Goal: Information Seeking & Learning: Learn about a topic

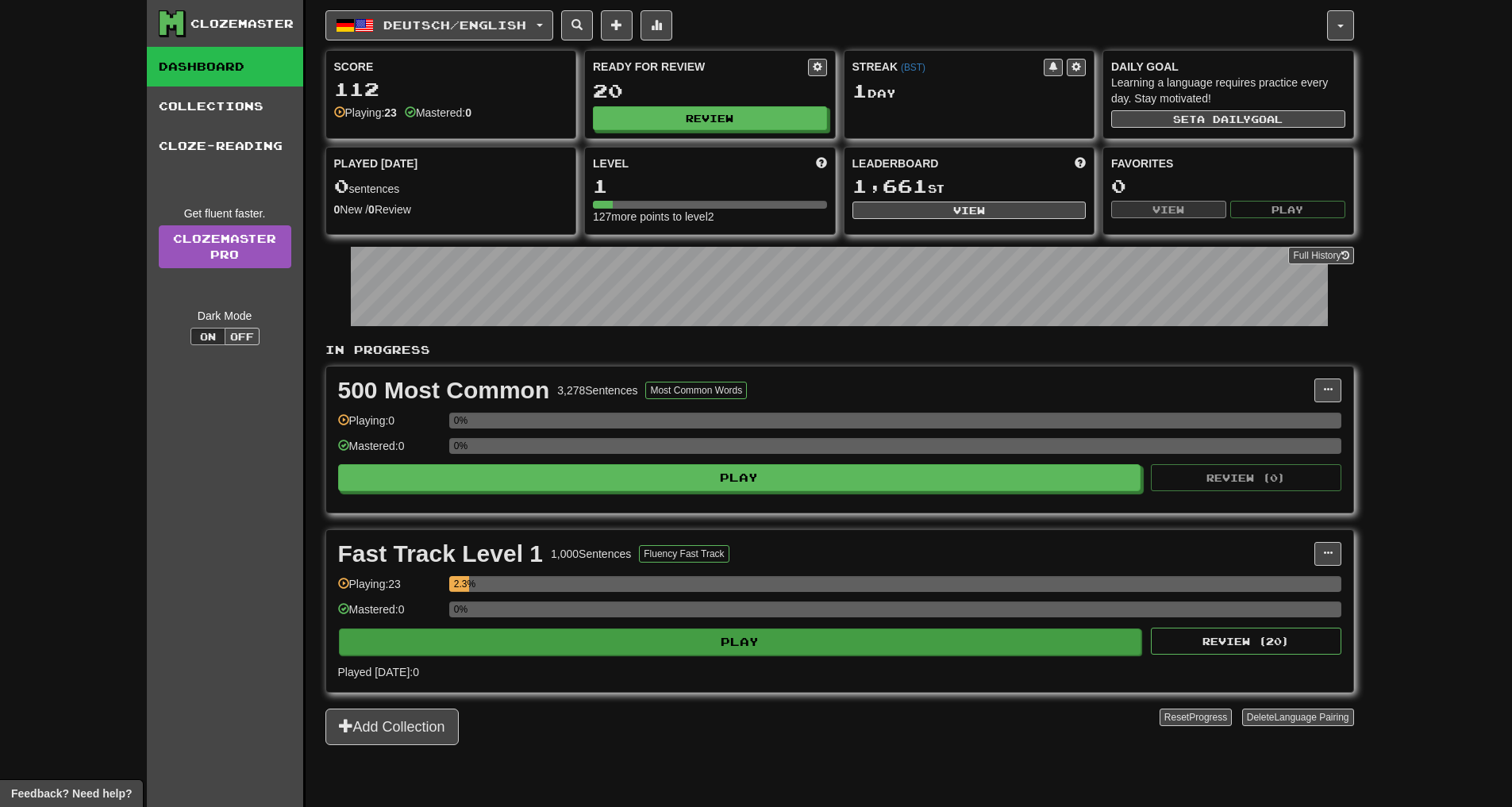
click at [722, 643] on button "Play" at bounding box center [741, 641] width 803 height 27
select select "**"
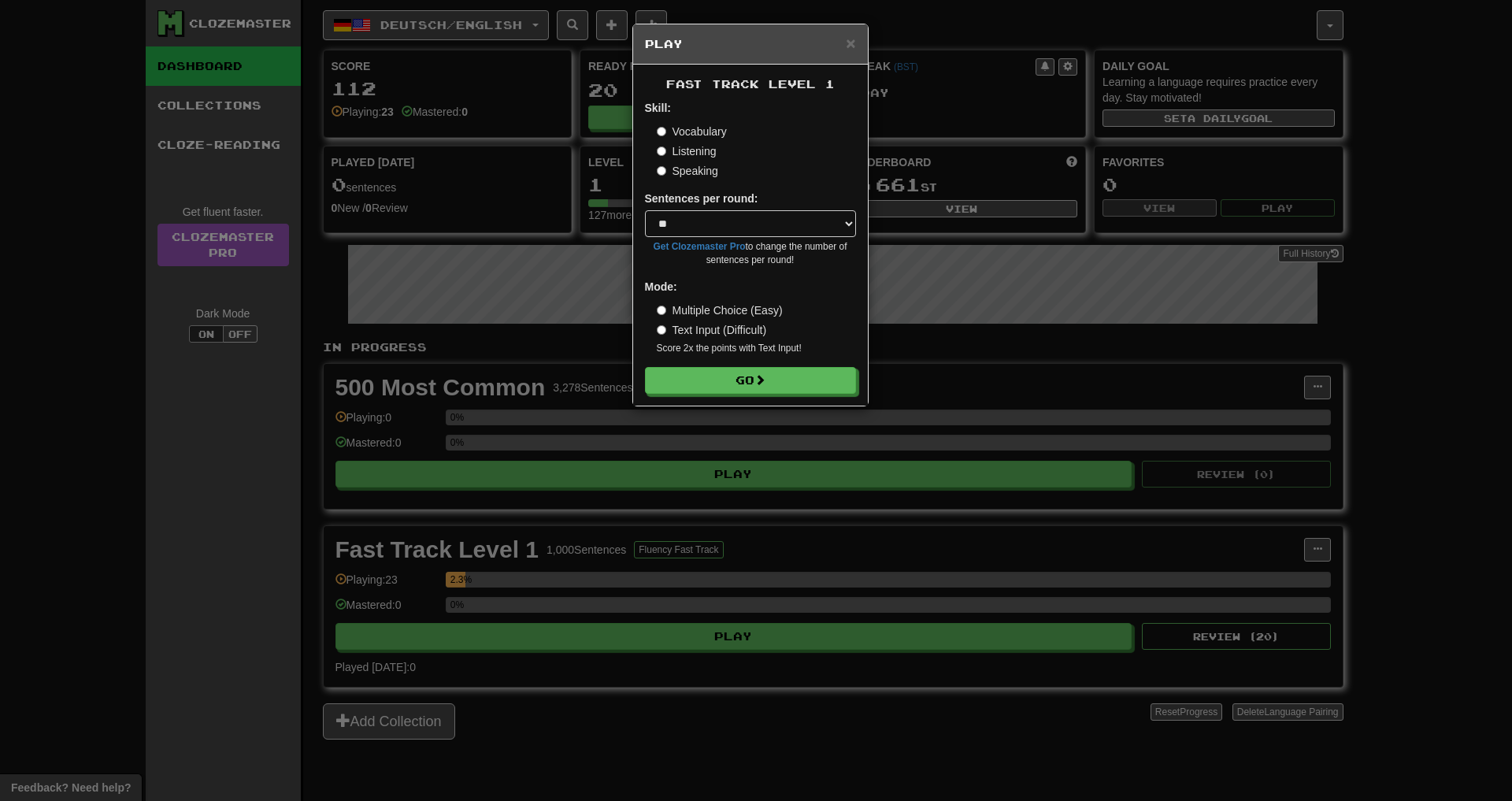
click at [873, 581] on div "× Play Fast Track Level 1 Skill: Vocabulary Listening Speaking Sentences per ro…" at bounding box center [756, 400] width 1512 height 801
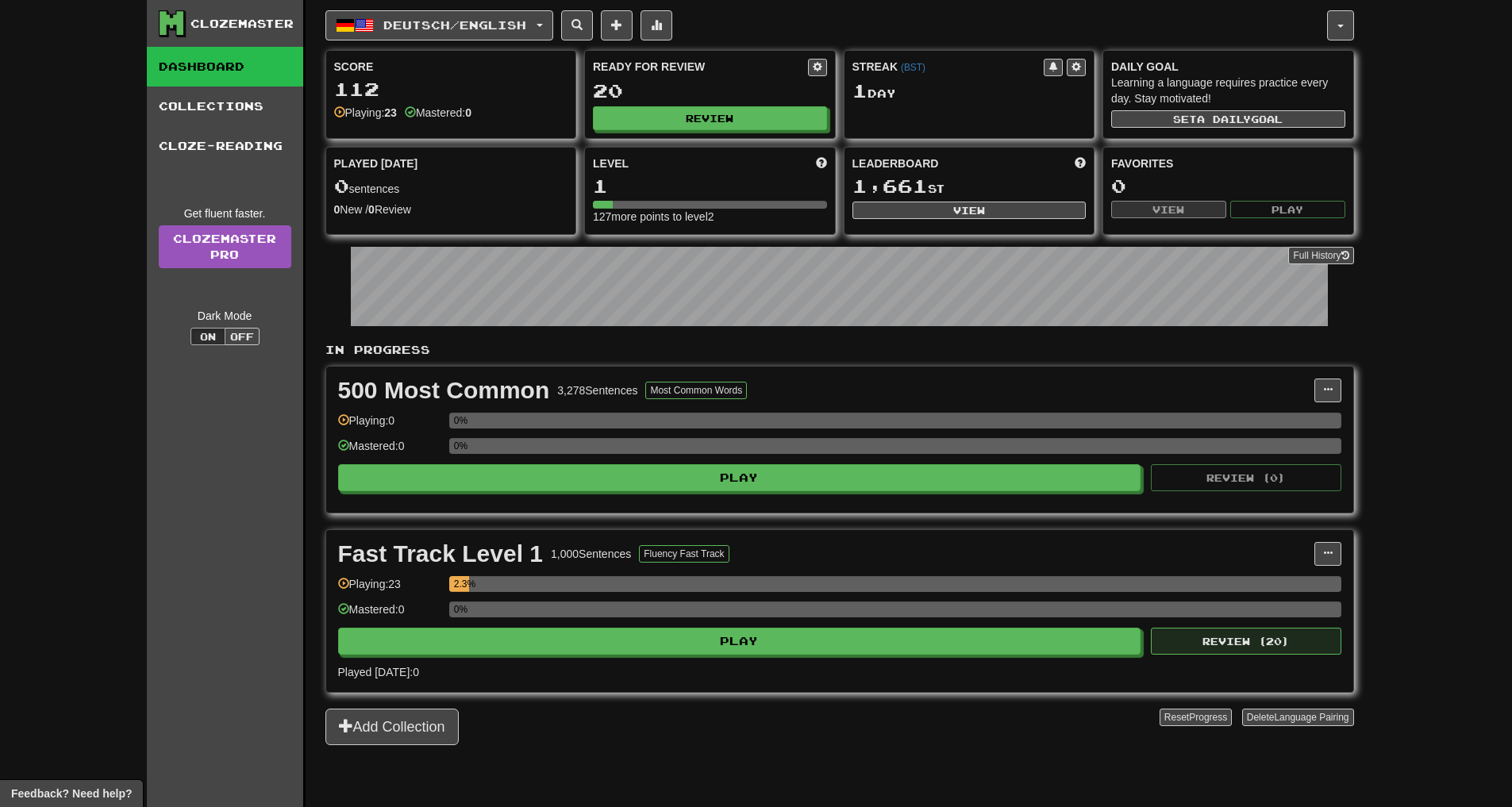
click at [1262, 646] on button "Review ( 20 )" at bounding box center [1246, 640] width 191 height 27
select select "**"
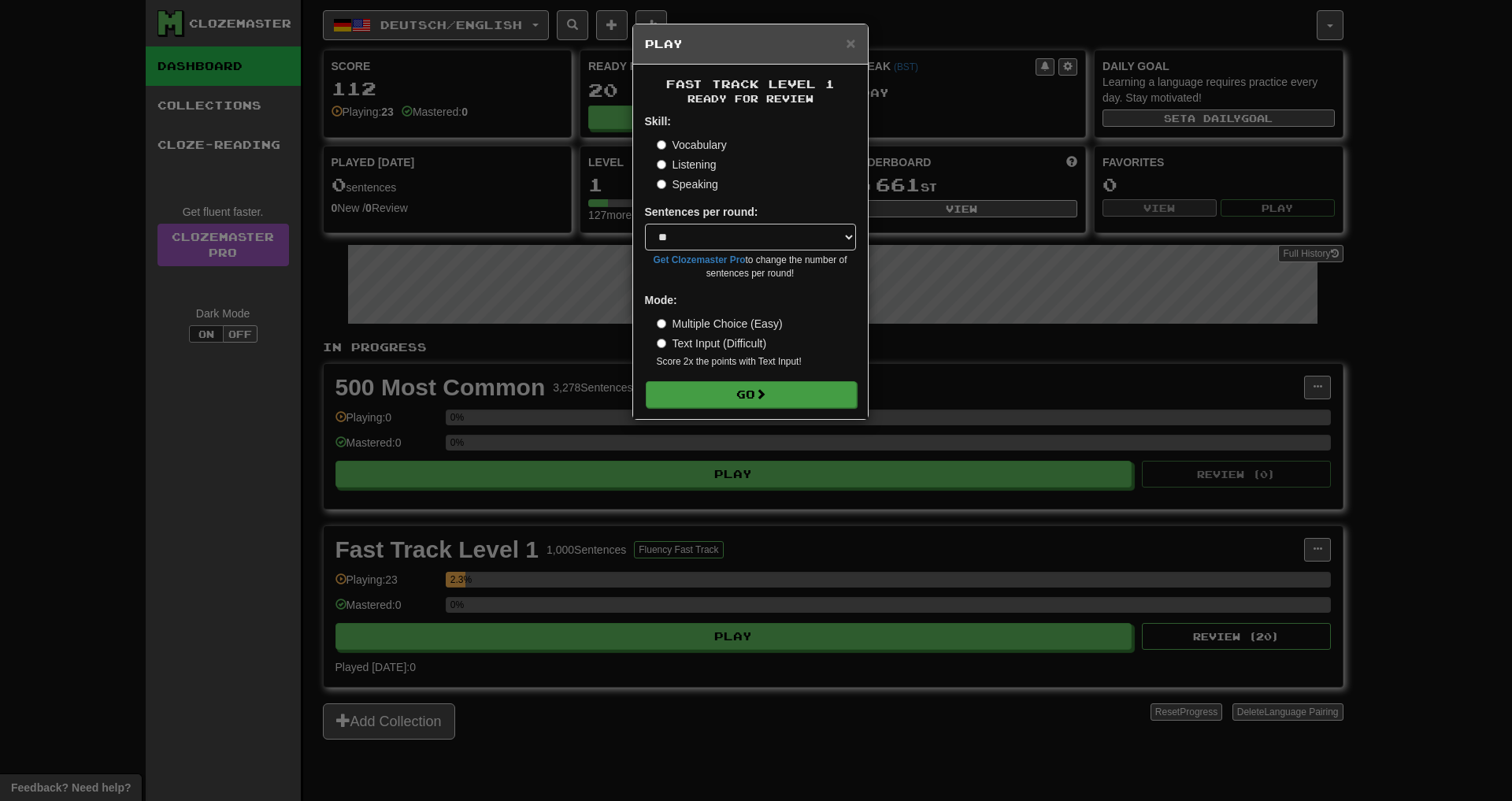
click at [719, 392] on button "Go" at bounding box center [751, 394] width 211 height 27
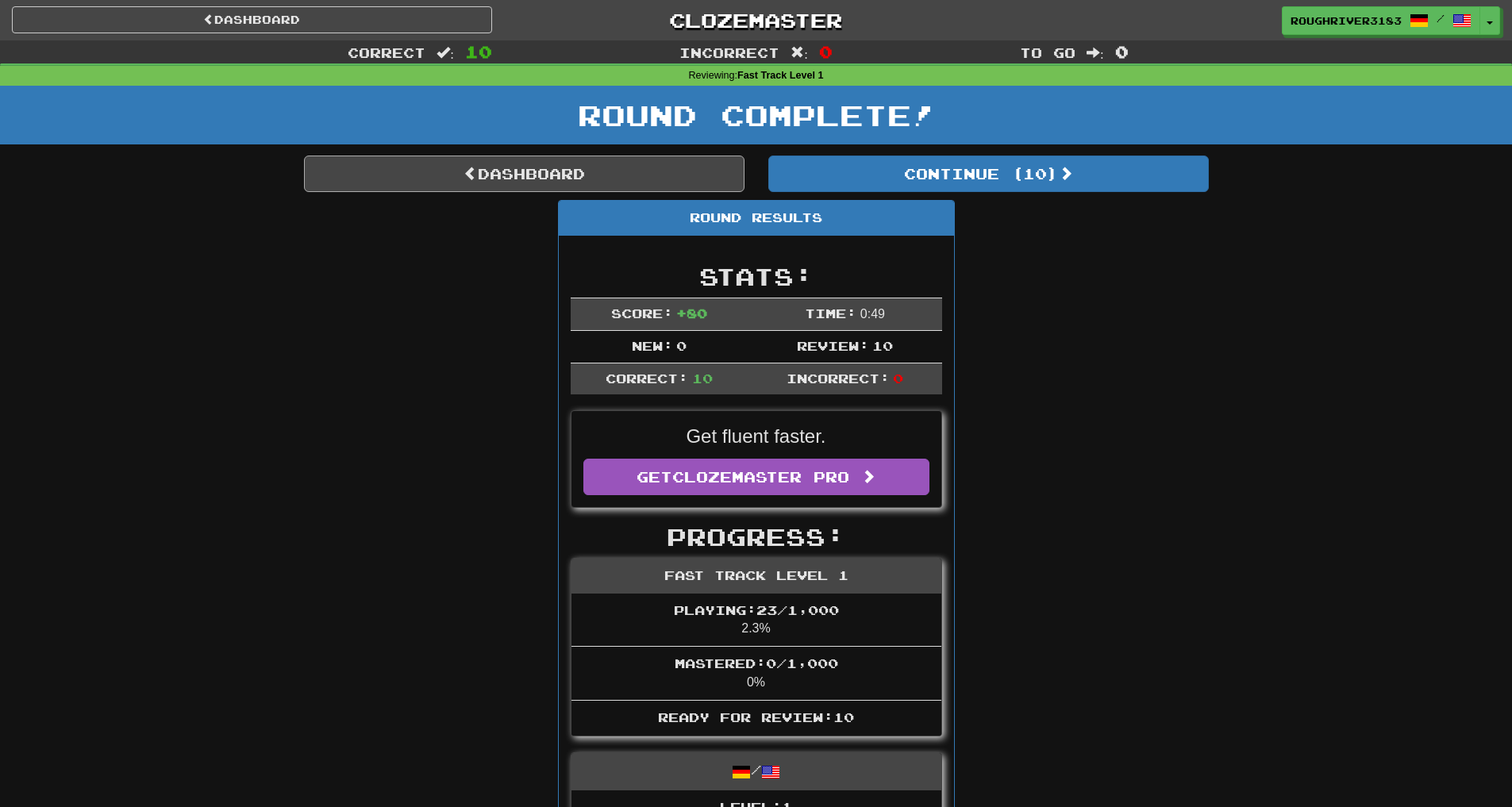
click at [565, 170] on link "Dashboard" at bounding box center [524, 174] width 440 height 37
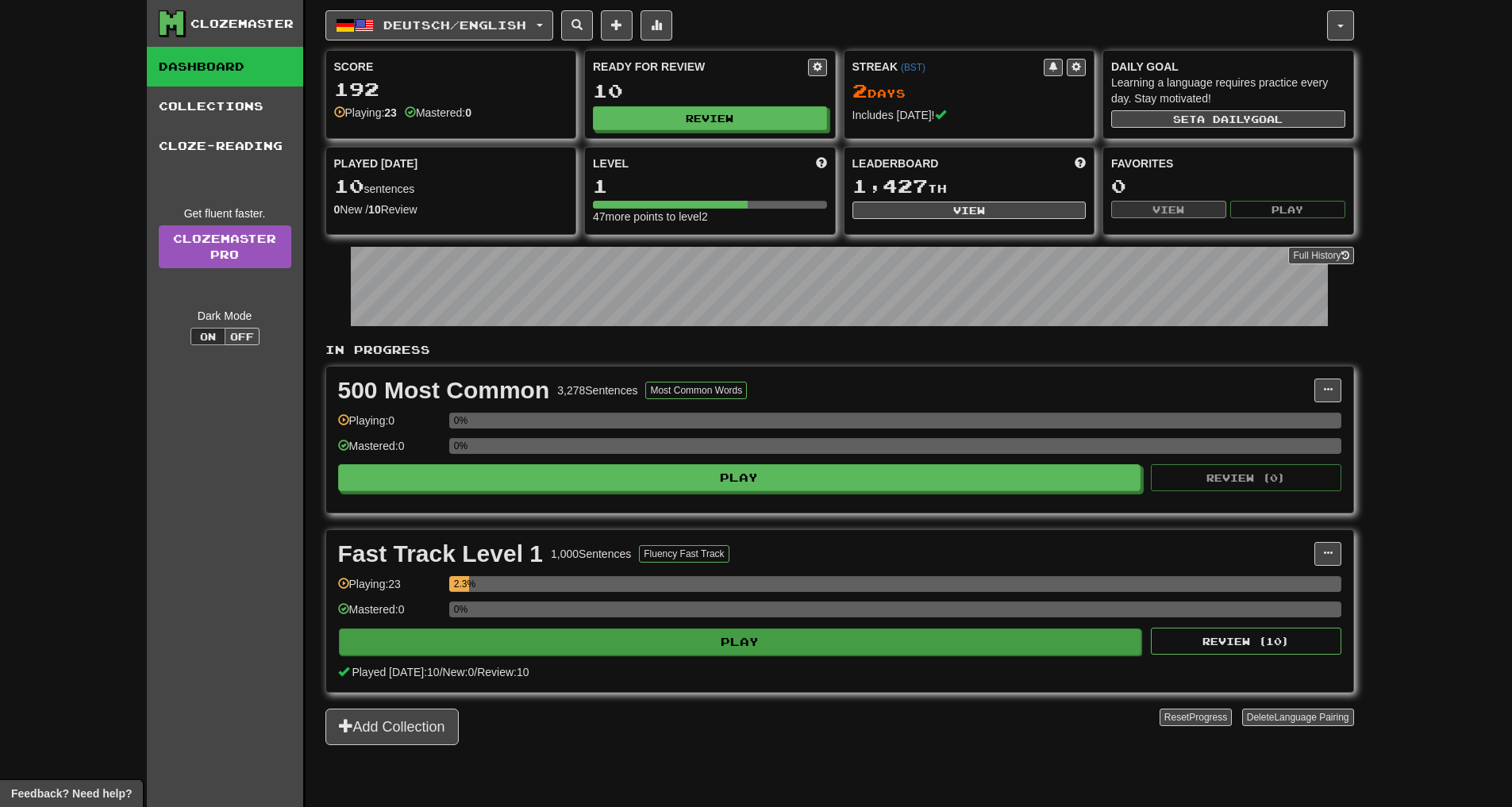
click at [744, 636] on button "Play" at bounding box center [741, 641] width 803 height 27
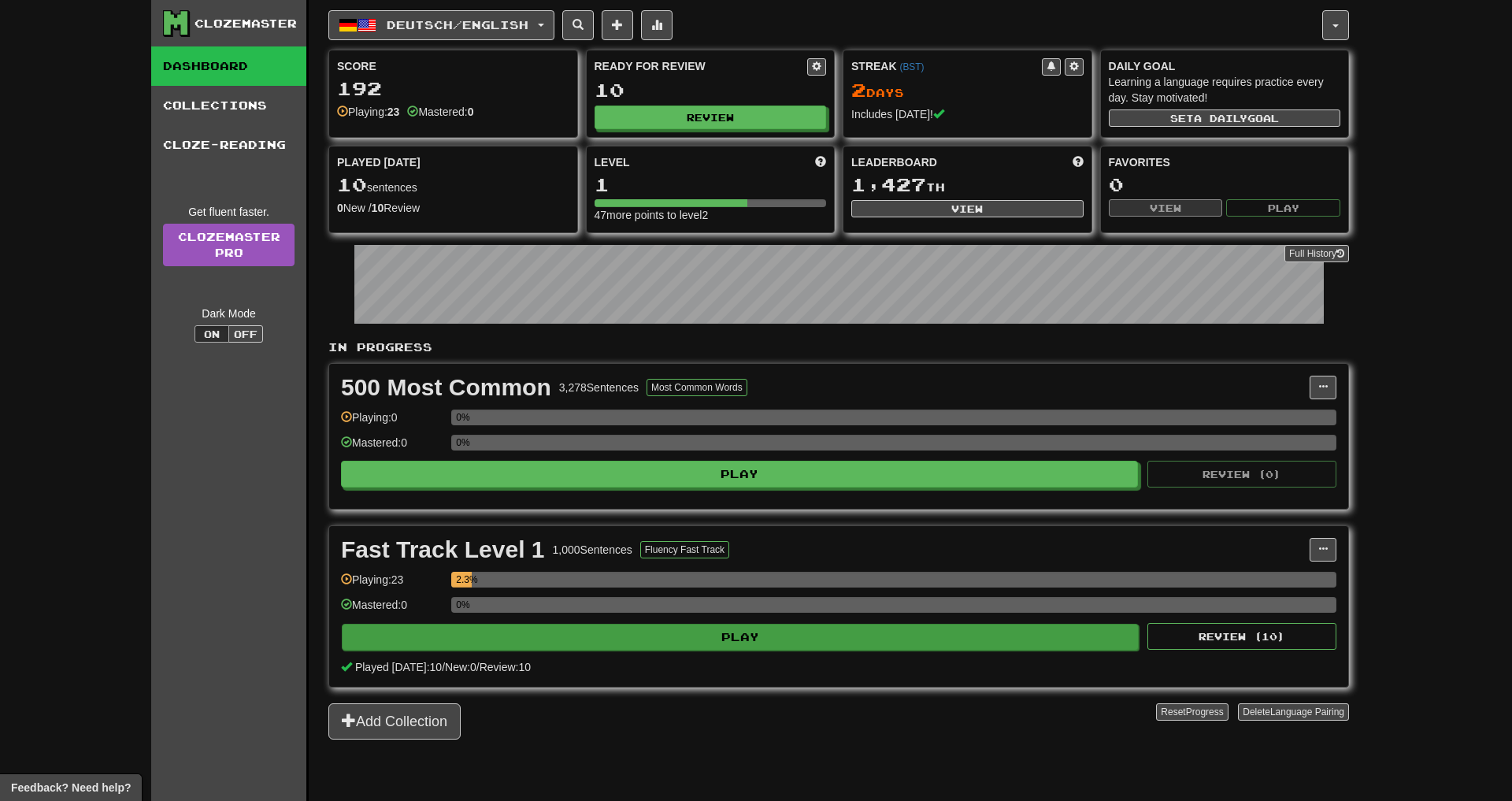
select select "**"
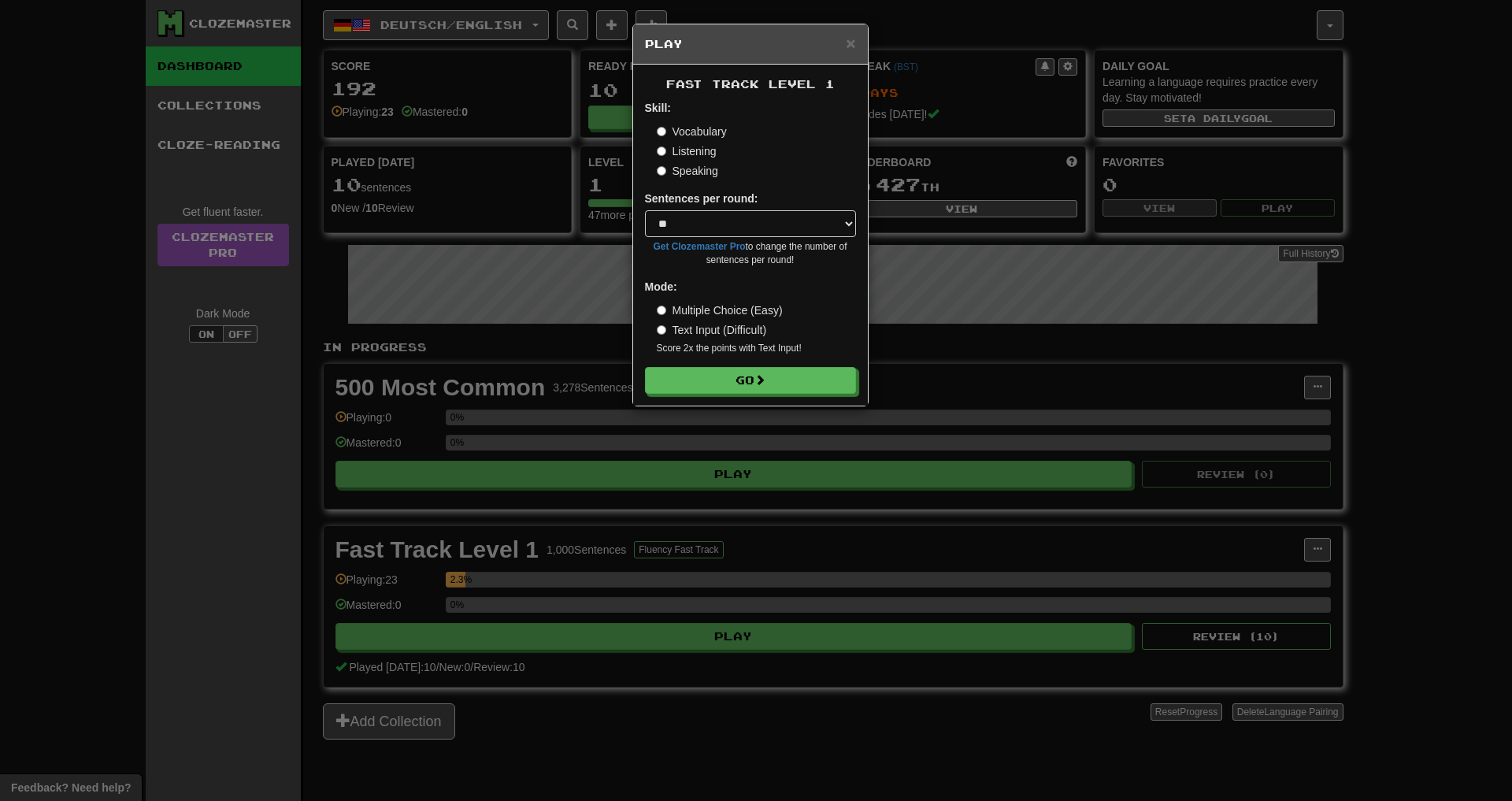
click at [602, 542] on div "× Play Fast Track Level 1 Skill: Vocabulary Listening Speaking Sentences per ro…" at bounding box center [756, 400] width 1512 height 801
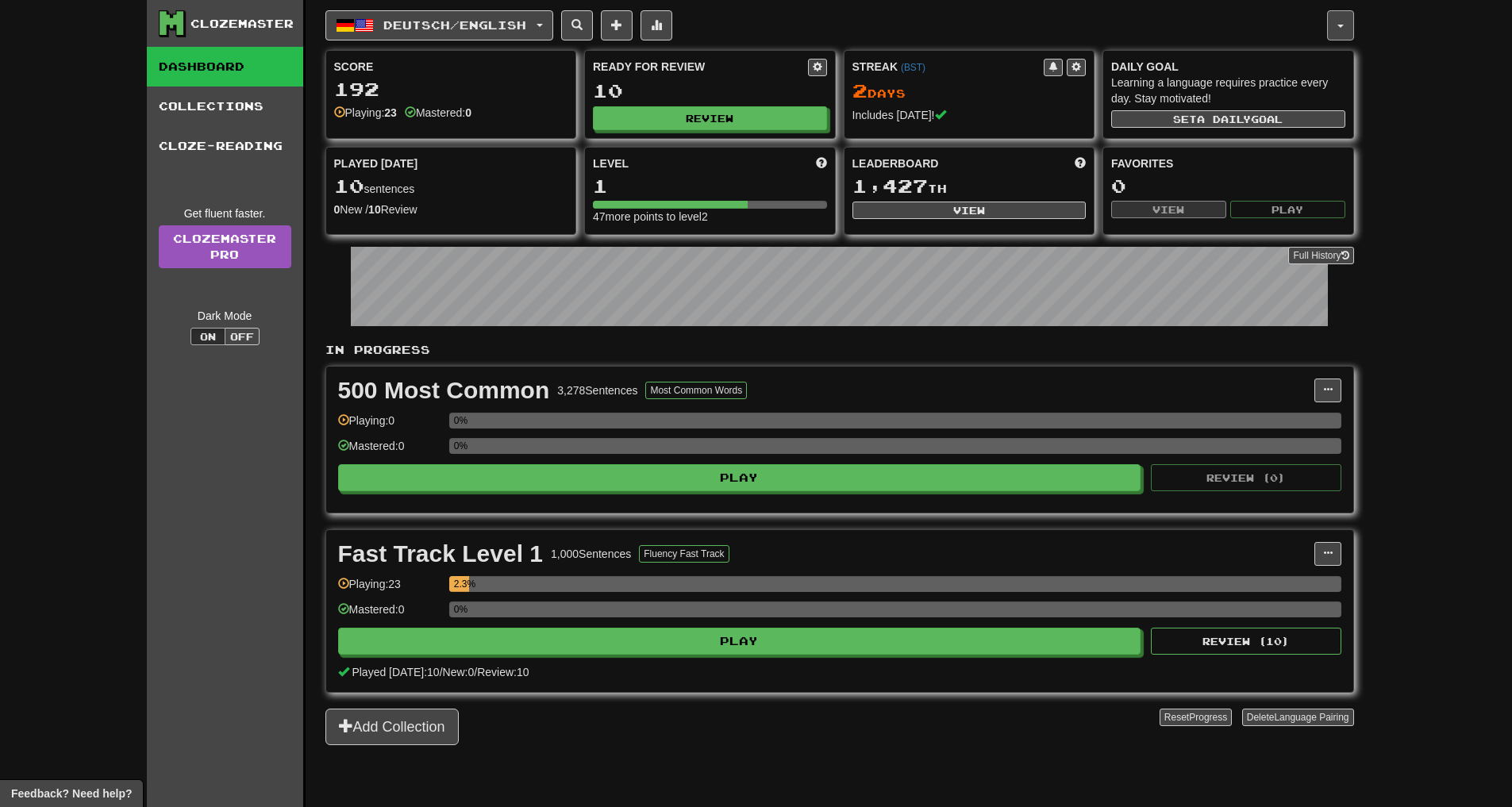
click at [1337, 28] on button "button" at bounding box center [1340, 25] width 27 height 30
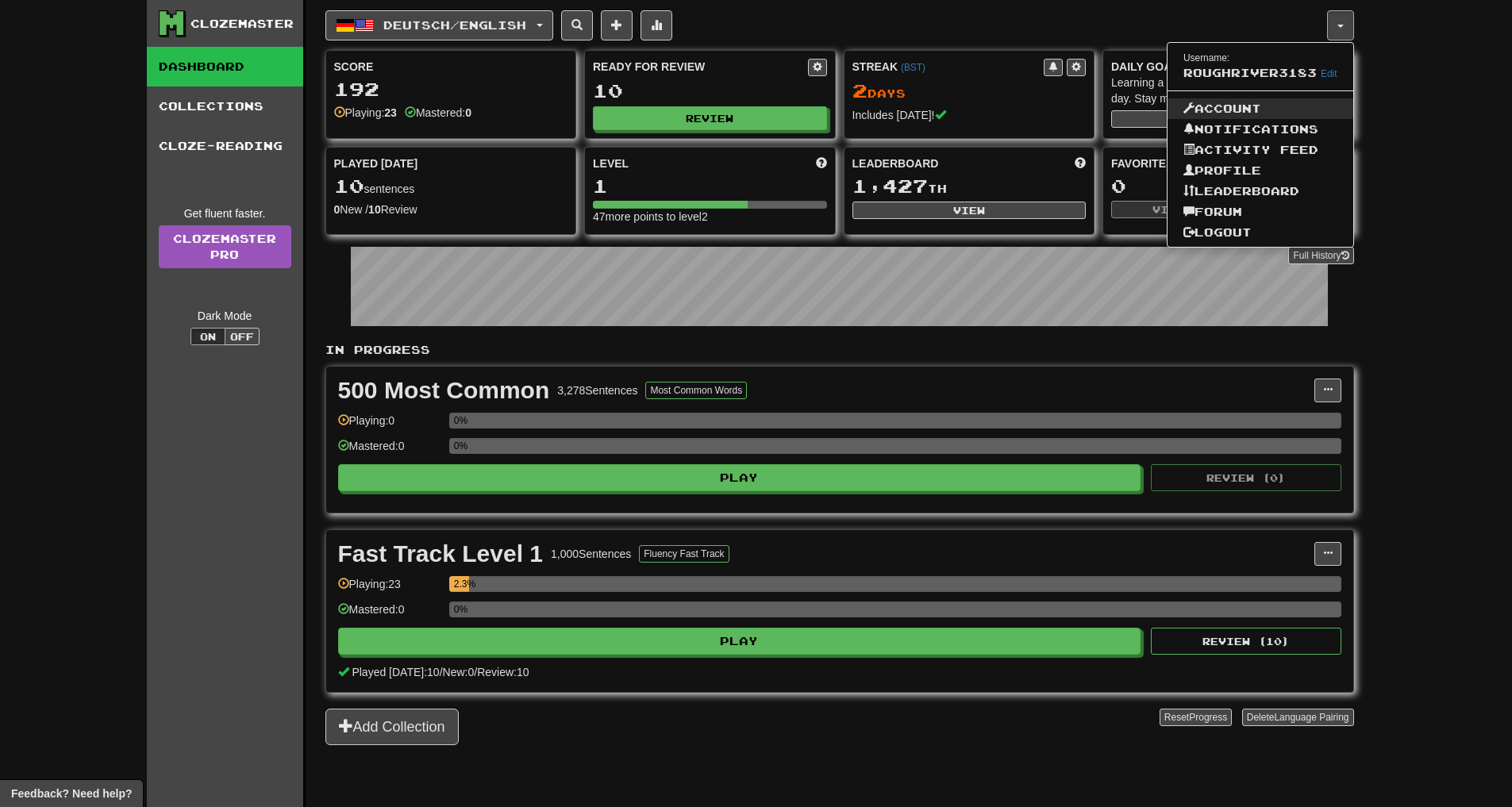
click at [1243, 99] on link "Account" at bounding box center [1260, 109] width 186 height 20
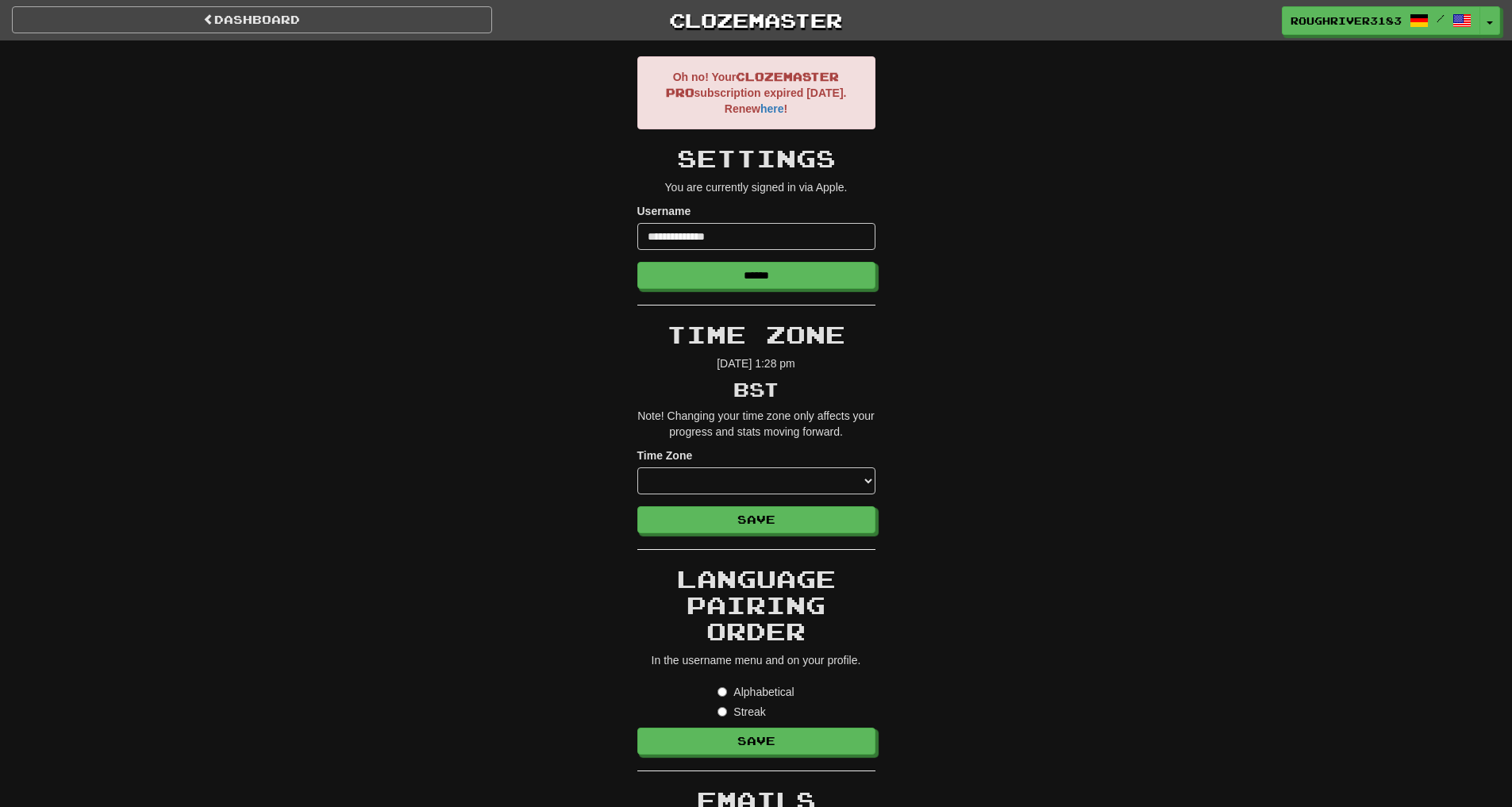
click at [305, 15] on link "Dashboard" at bounding box center [252, 19] width 480 height 27
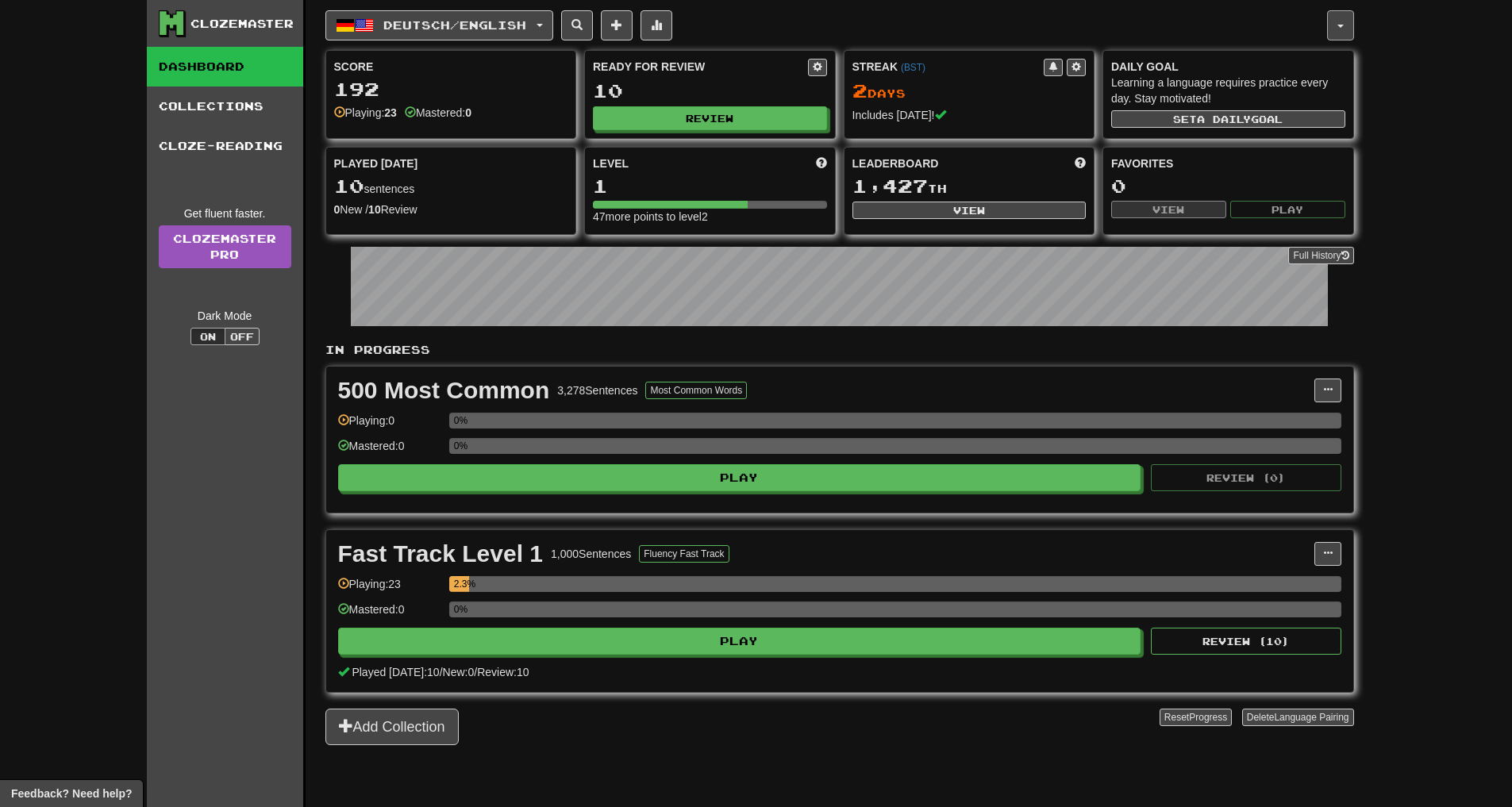
click at [1352, 31] on button "button" at bounding box center [1340, 25] width 27 height 30
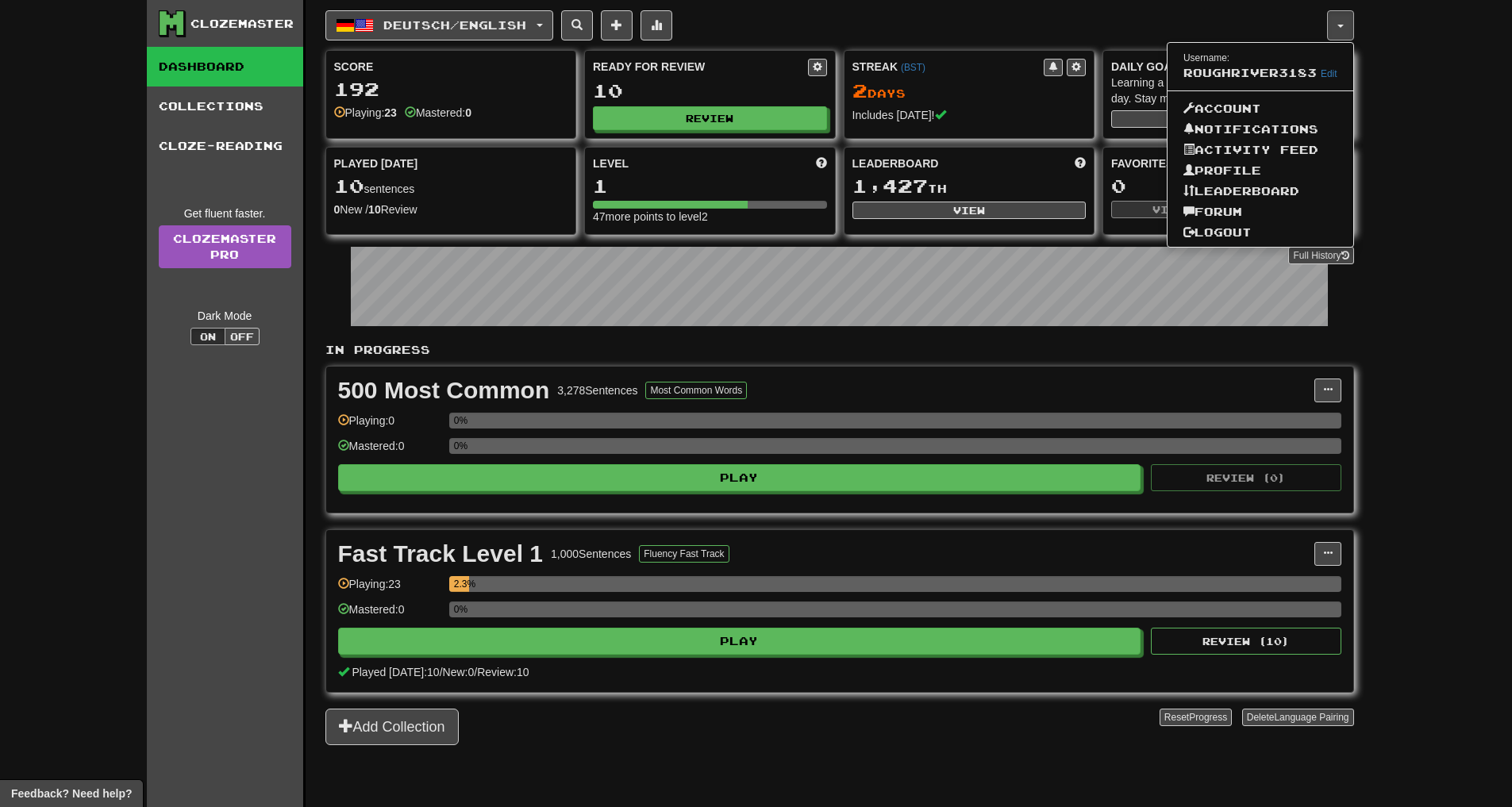
click at [1424, 139] on div "Clozemaster Dashboard Collections Cloze-Reading Get fluent faster. Clozemaster …" at bounding box center [756, 404] width 1512 height 807
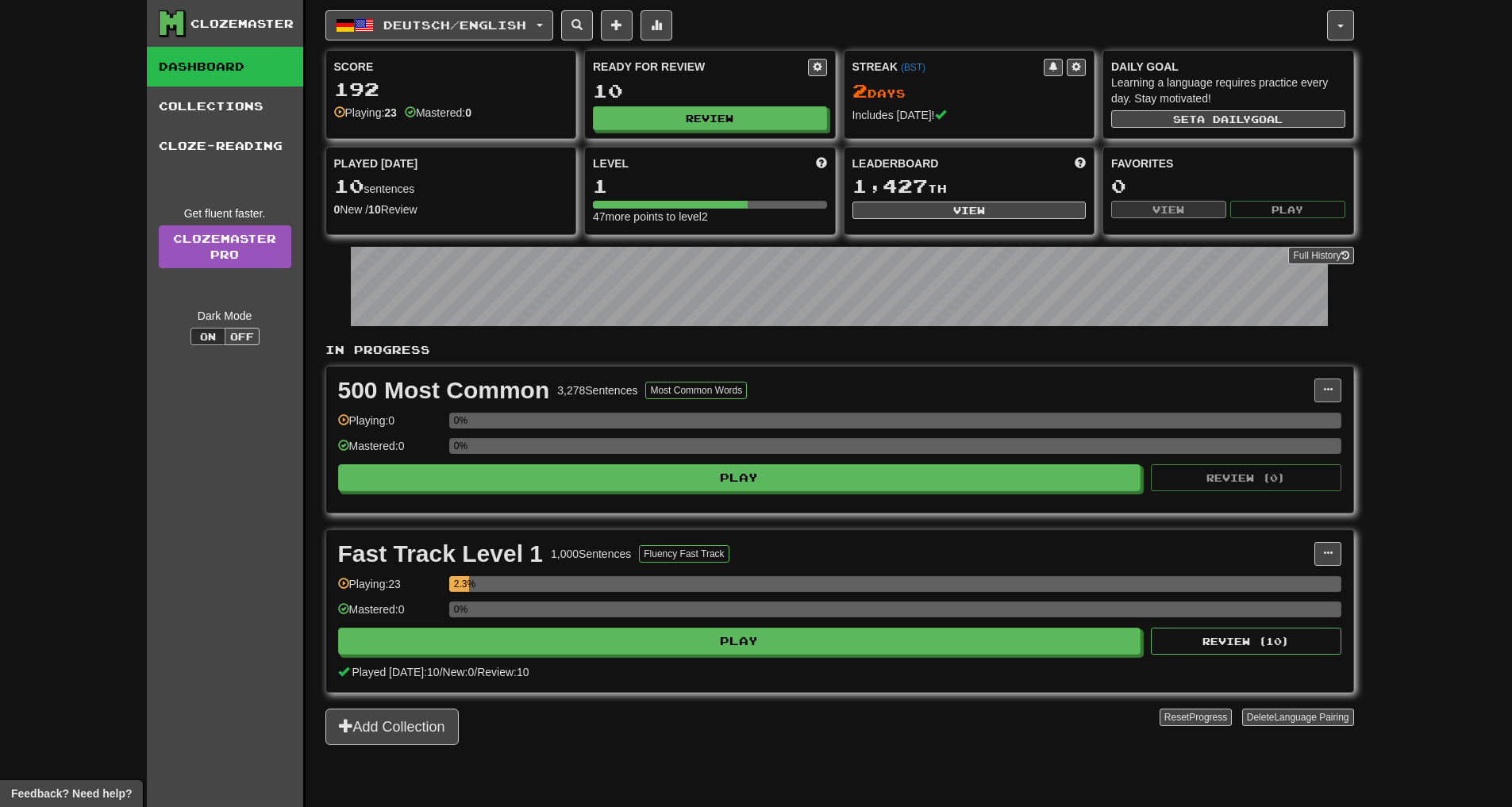
click at [1323, 379] on button at bounding box center [1328, 391] width 27 height 24
click at [1265, 461] on span "Unpin from Dashboard" at bounding box center [1268, 455] width 111 height 13
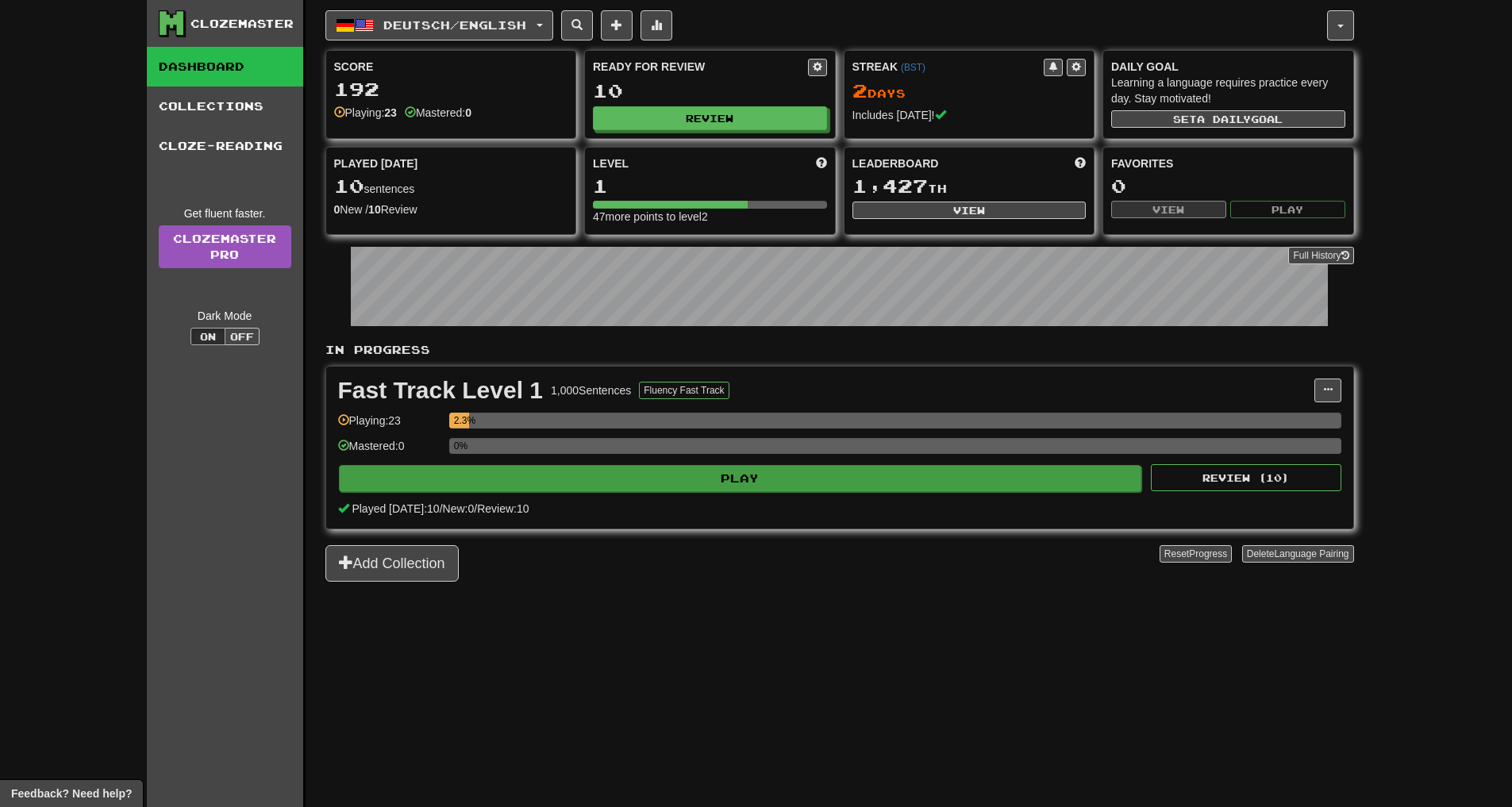
click at [702, 484] on button "Play" at bounding box center [741, 478] width 803 height 27
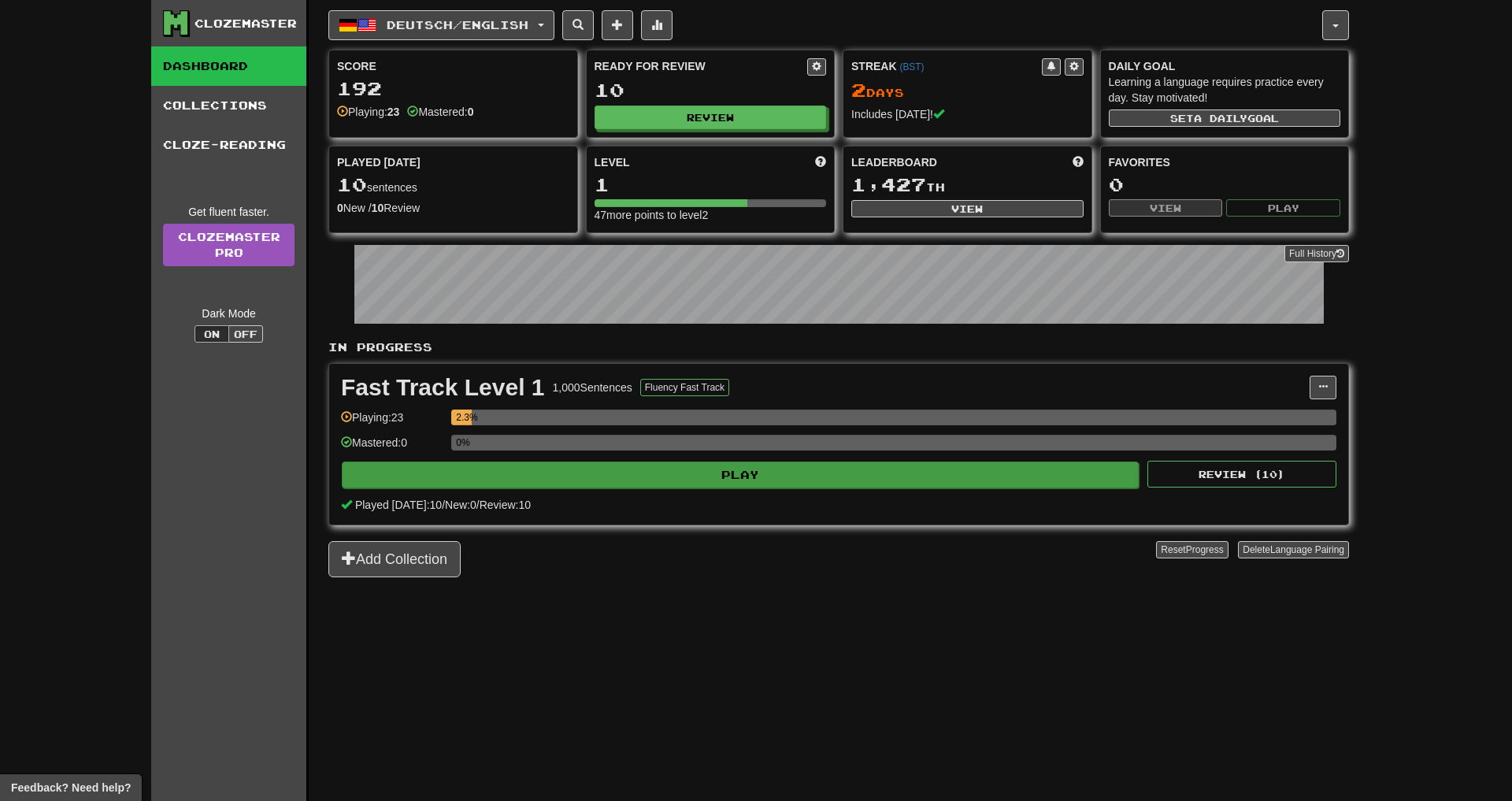
select select "**"
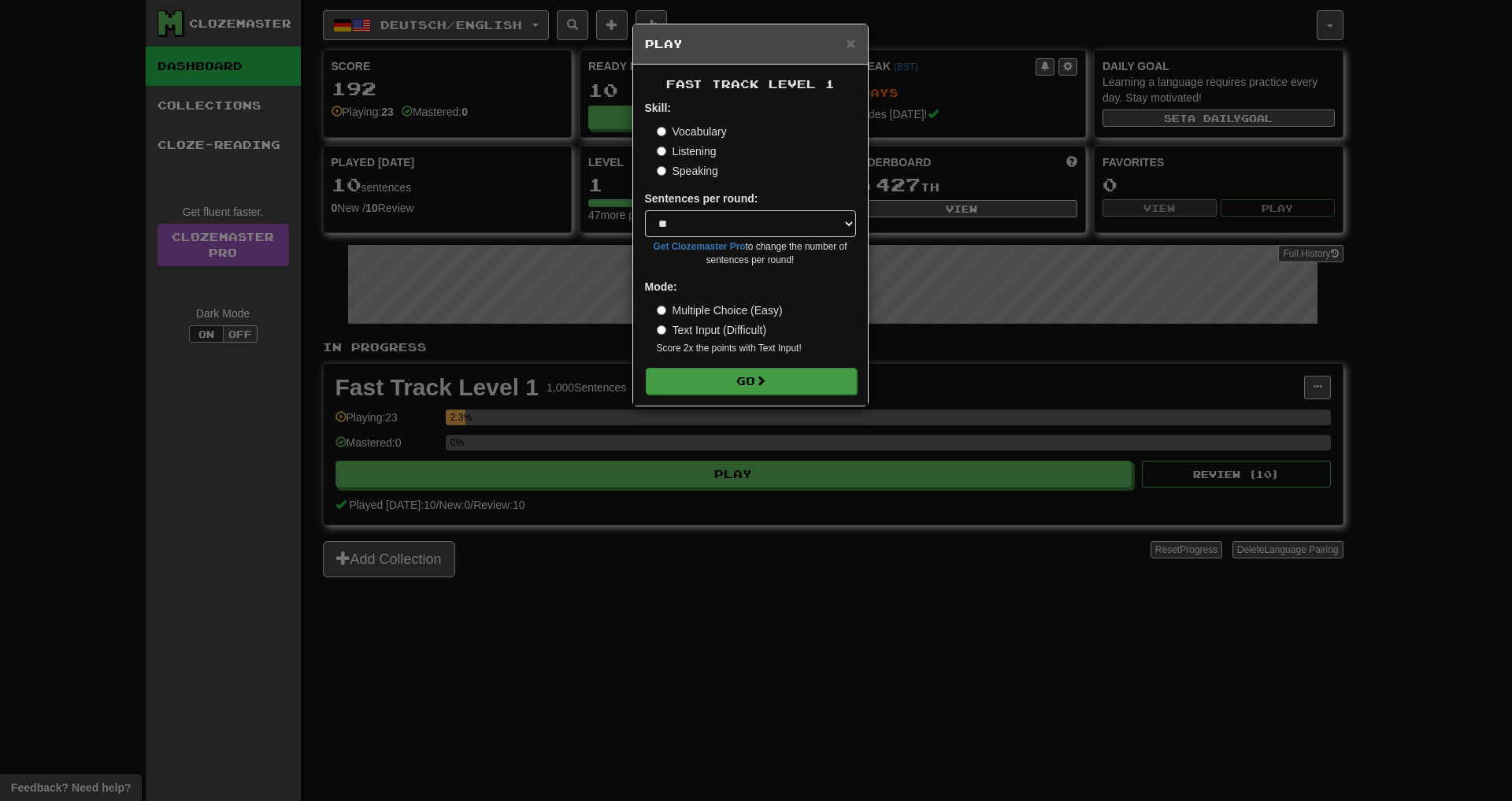
click at [753, 380] on button "Go" at bounding box center [751, 380] width 211 height 27
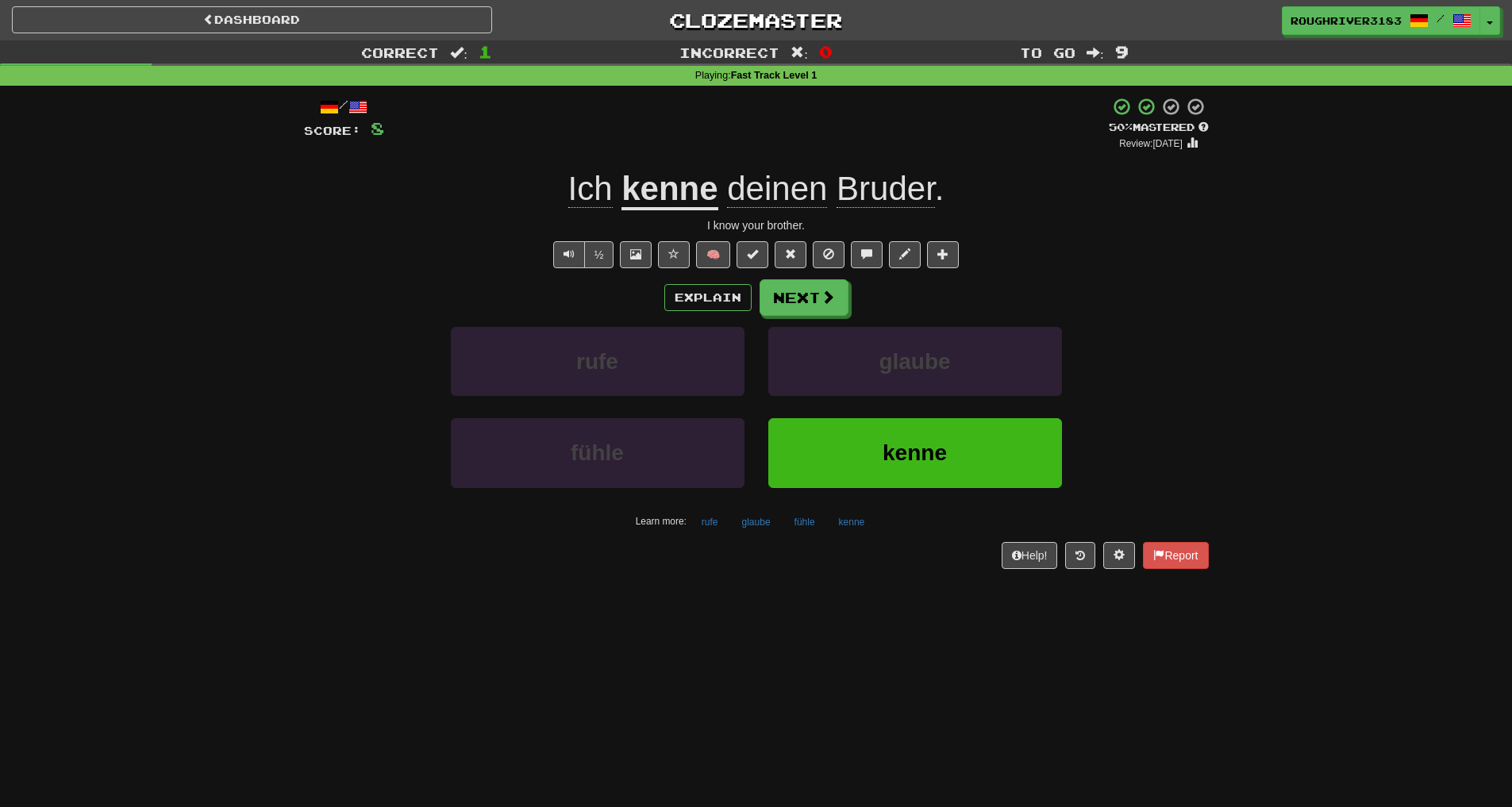
click at [781, 194] on span "deinen" at bounding box center [777, 188] width 100 height 38
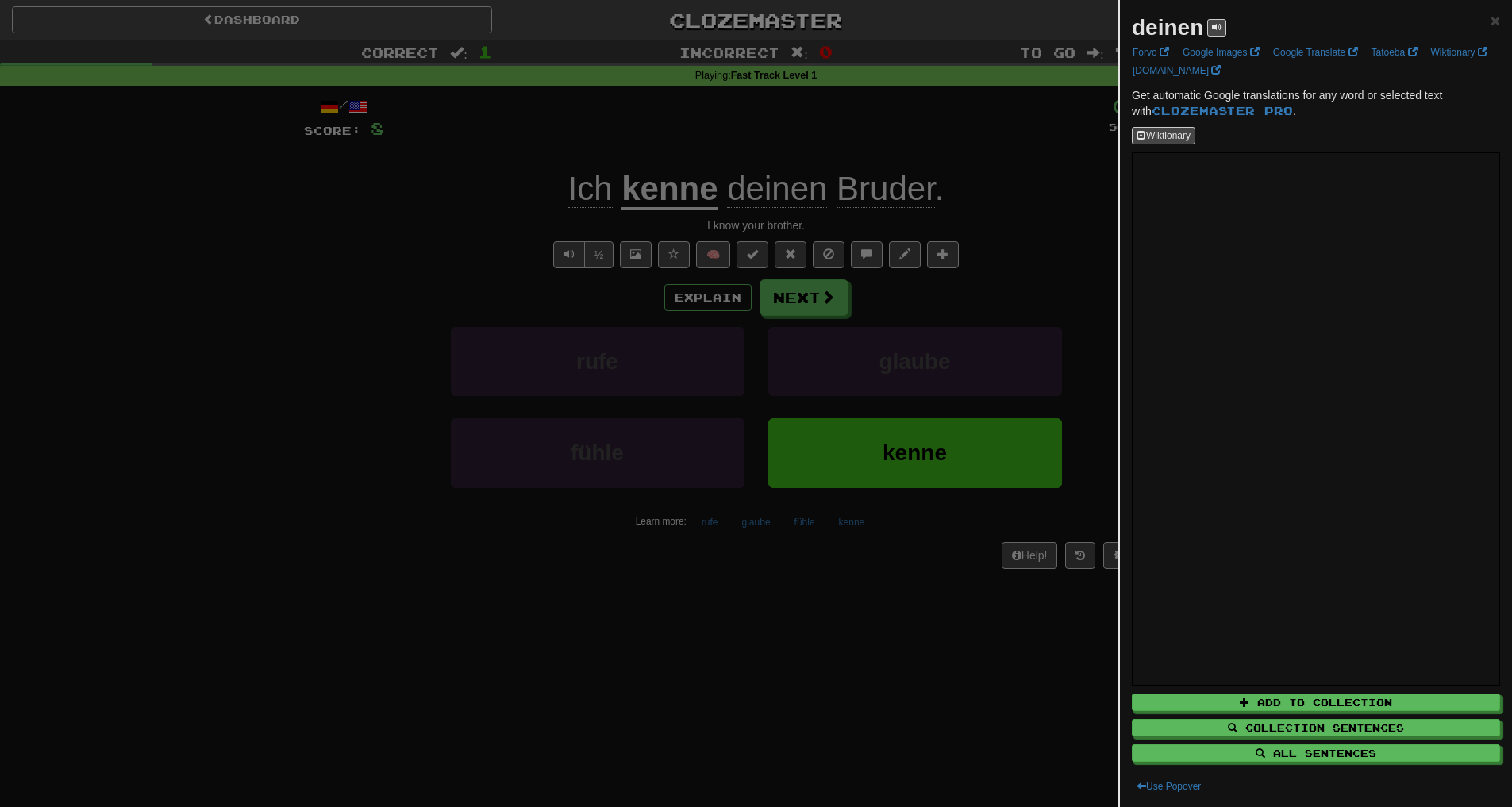
click at [799, 140] on div at bounding box center [756, 404] width 1512 height 807
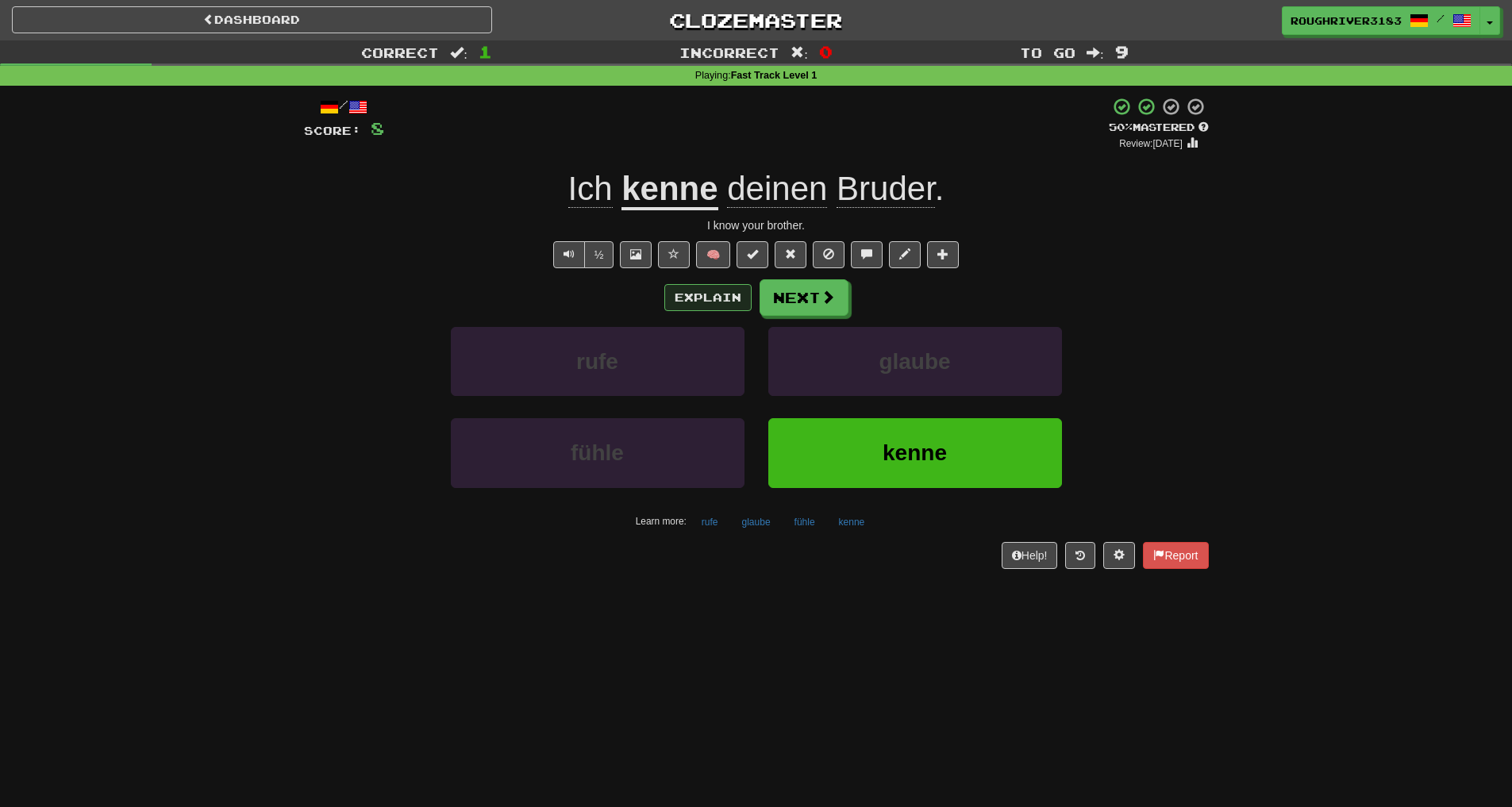
click at [735, 293] on button "Explain" at bounding box center [708, 297] width 88 height 27
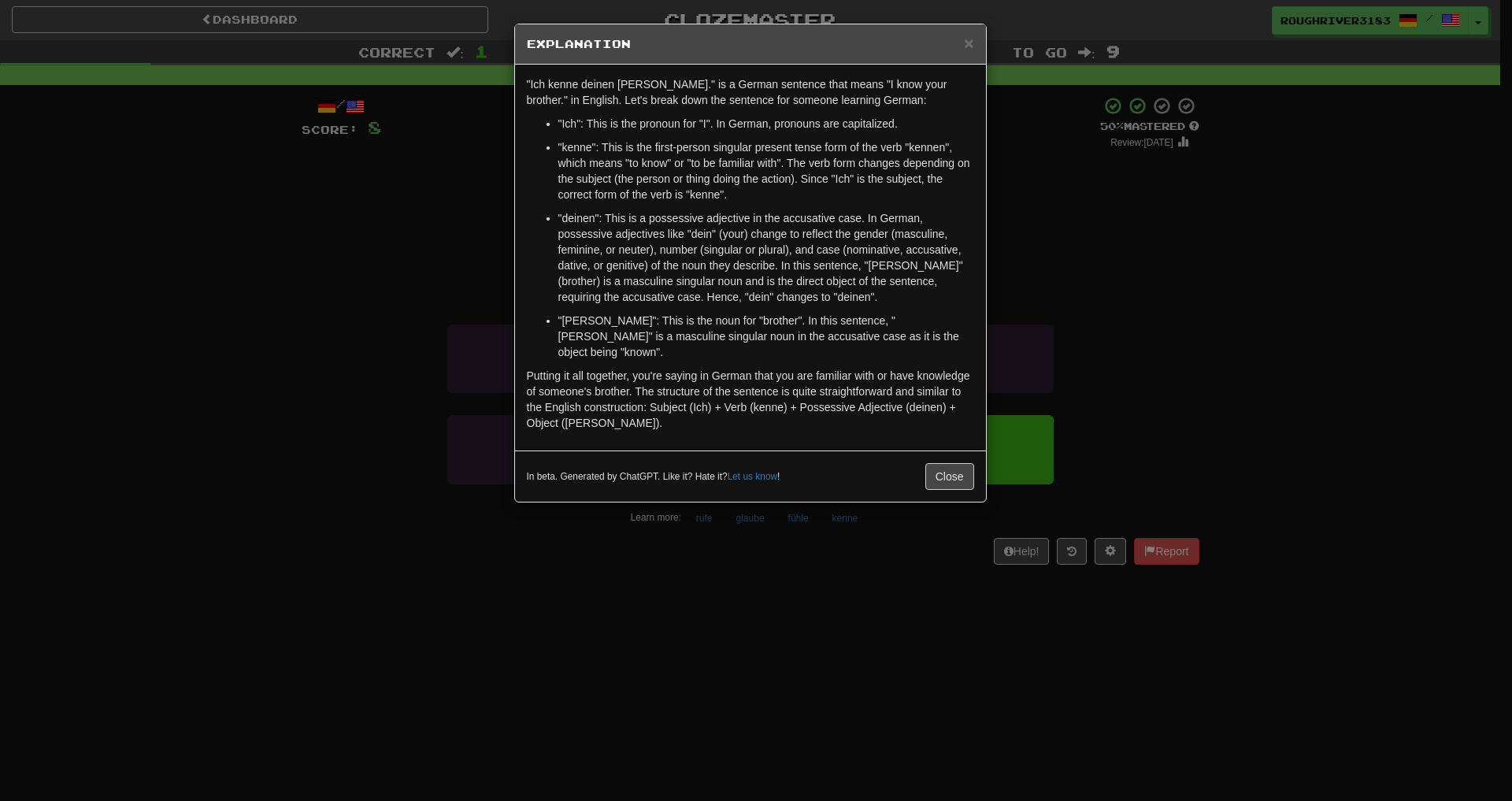
click at [412, 302] on div "× Explanation "Ich kenne deinen [PERSON_NAME]." is a German sentence that means…" at bounding box center [756, 400] width 1512 height 801
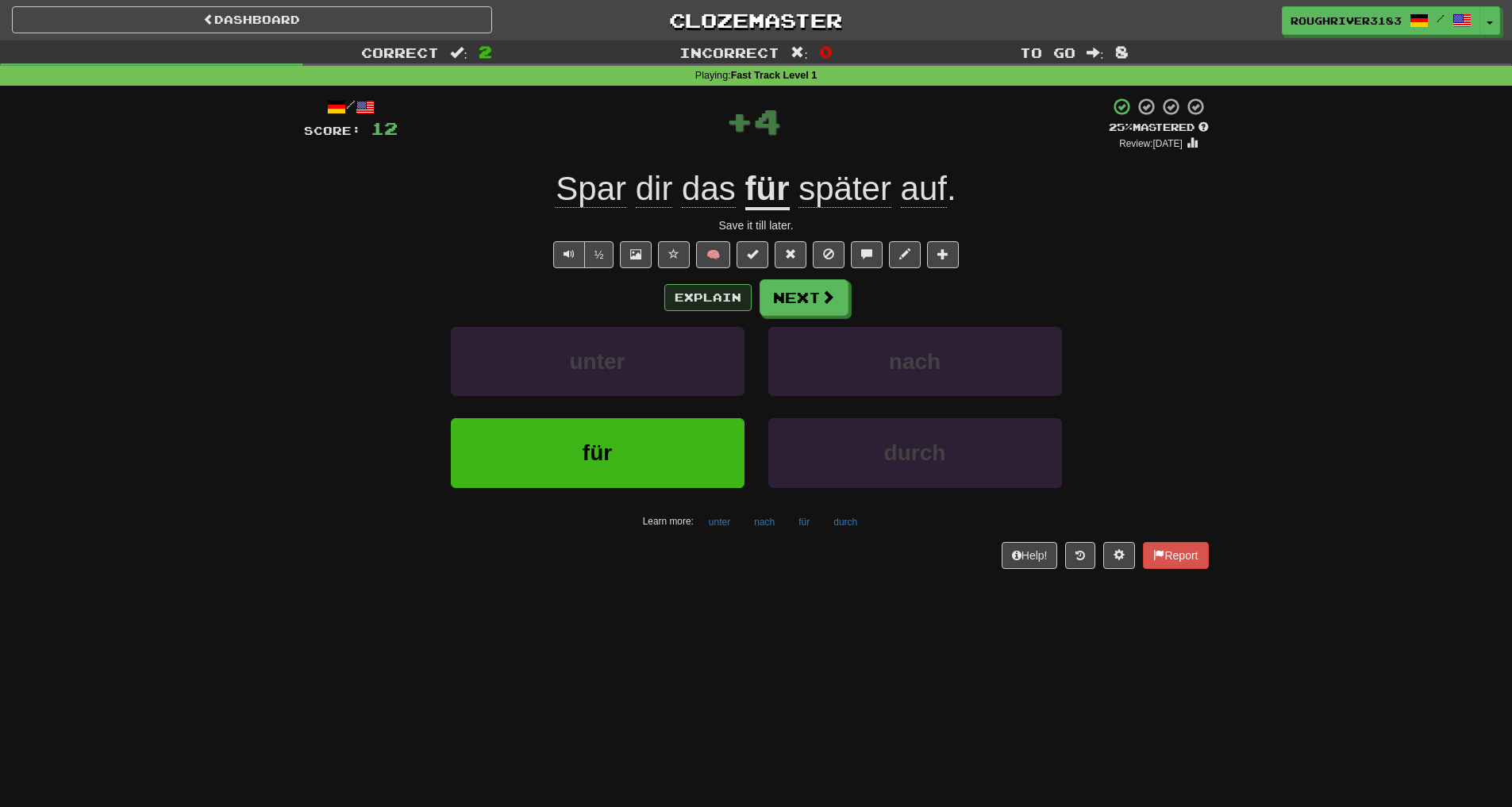
click at [688, 305] on button "Explain" at bounding box center [708, 297] width 88 height 27
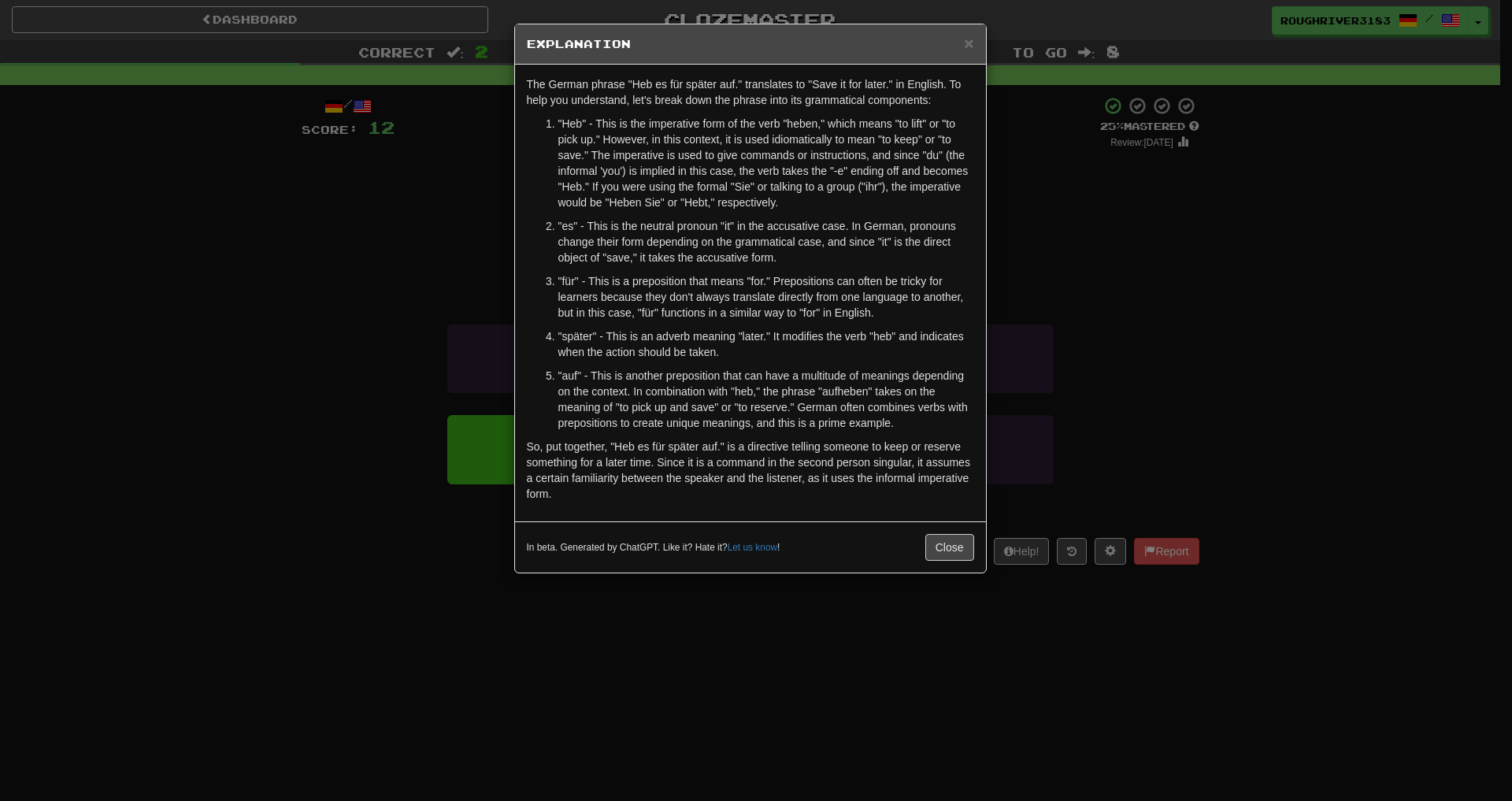
click at [356, 369] on div "× Explanation The German phrase "Heb es für später auf." translates to "Save it…" at bounding box center [756, 400] width 1512 height 801
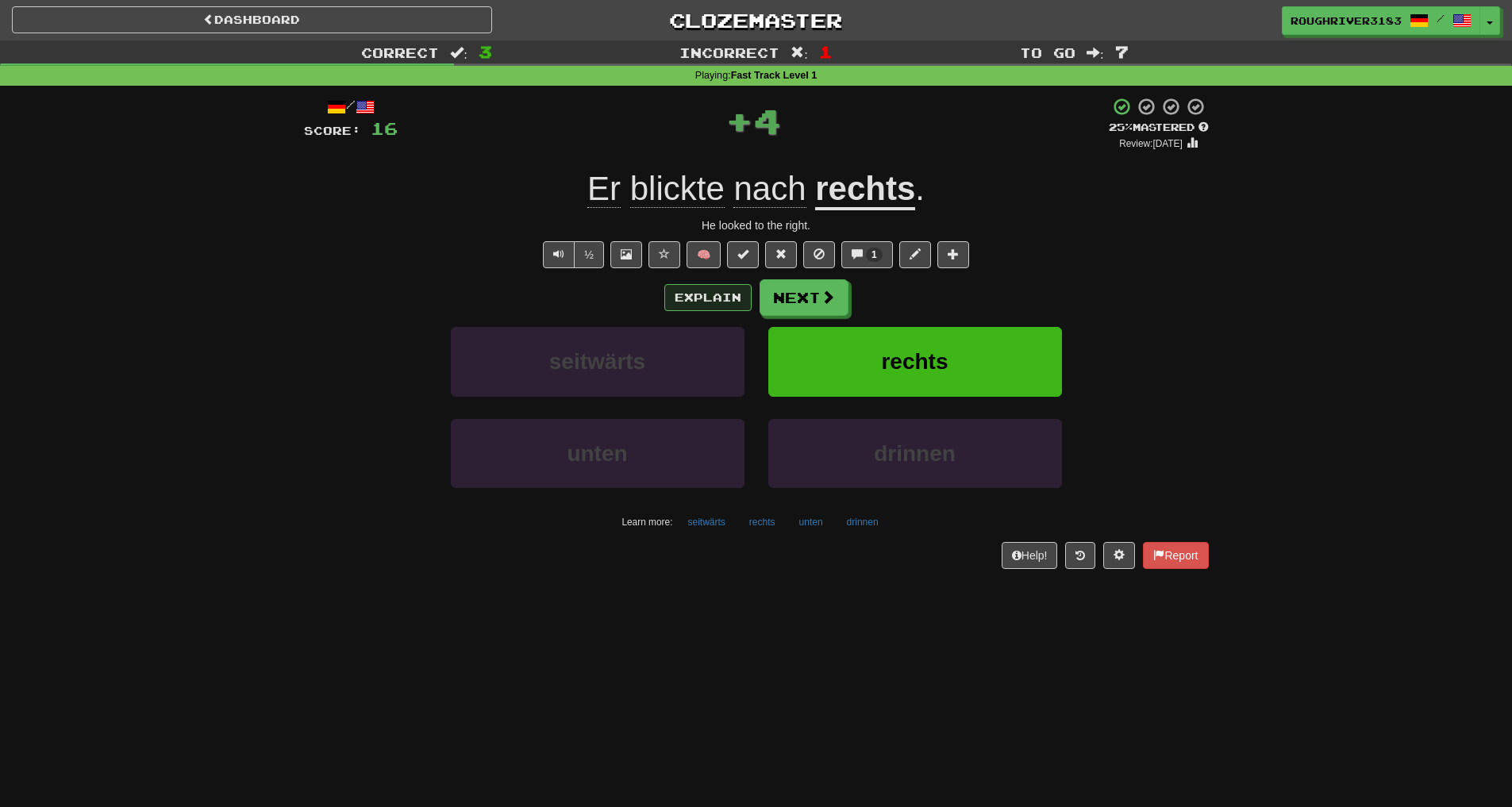
click at [690, 308] on button "Explain" at bounding box center [708, 297] width 88 height 27
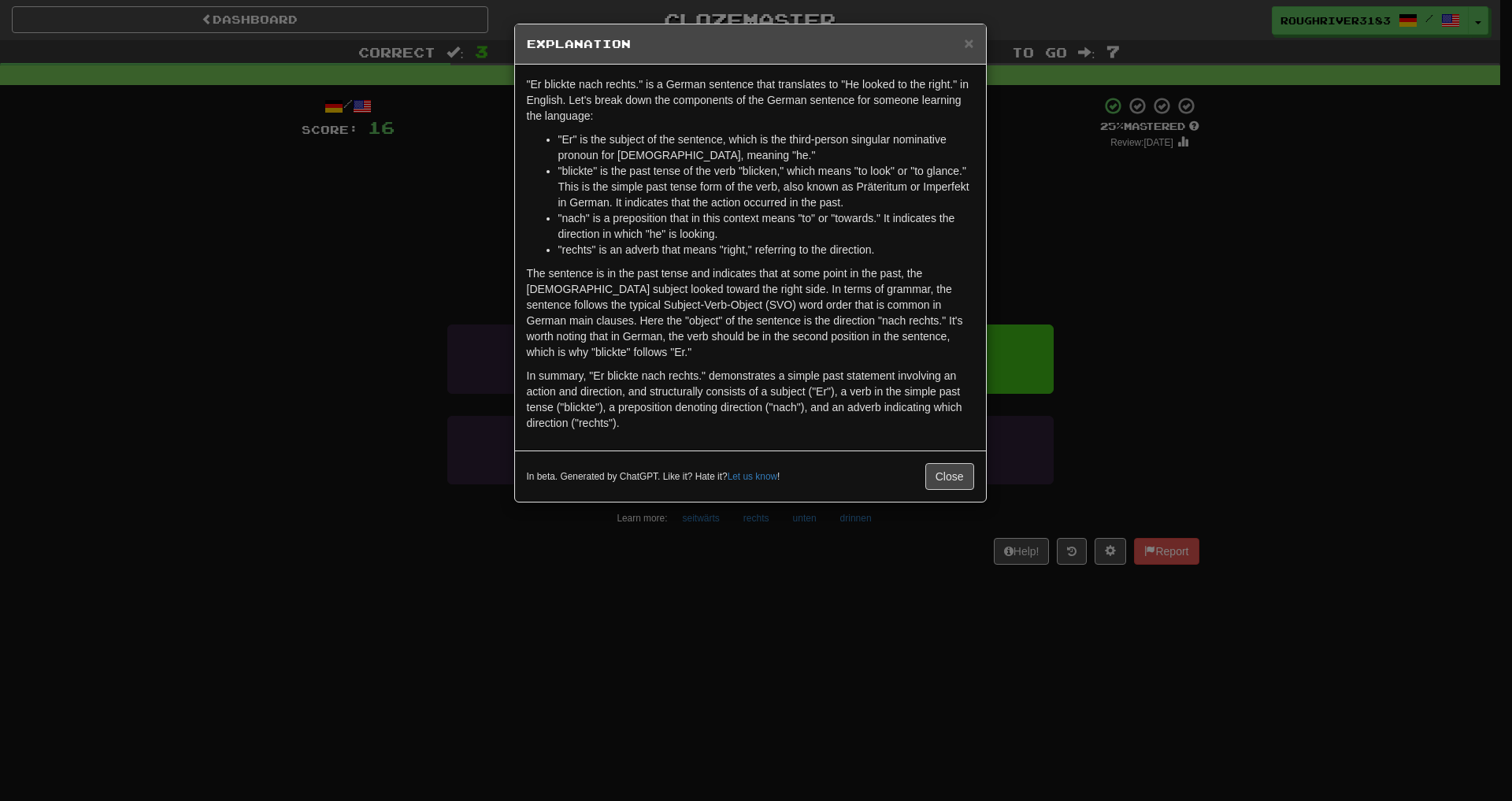
click at [276, 343] on div "× Explanation "Er blickte nach rechts." is a German sentence that translates to…" at bounding box center [756, 400] width 1512 height 801
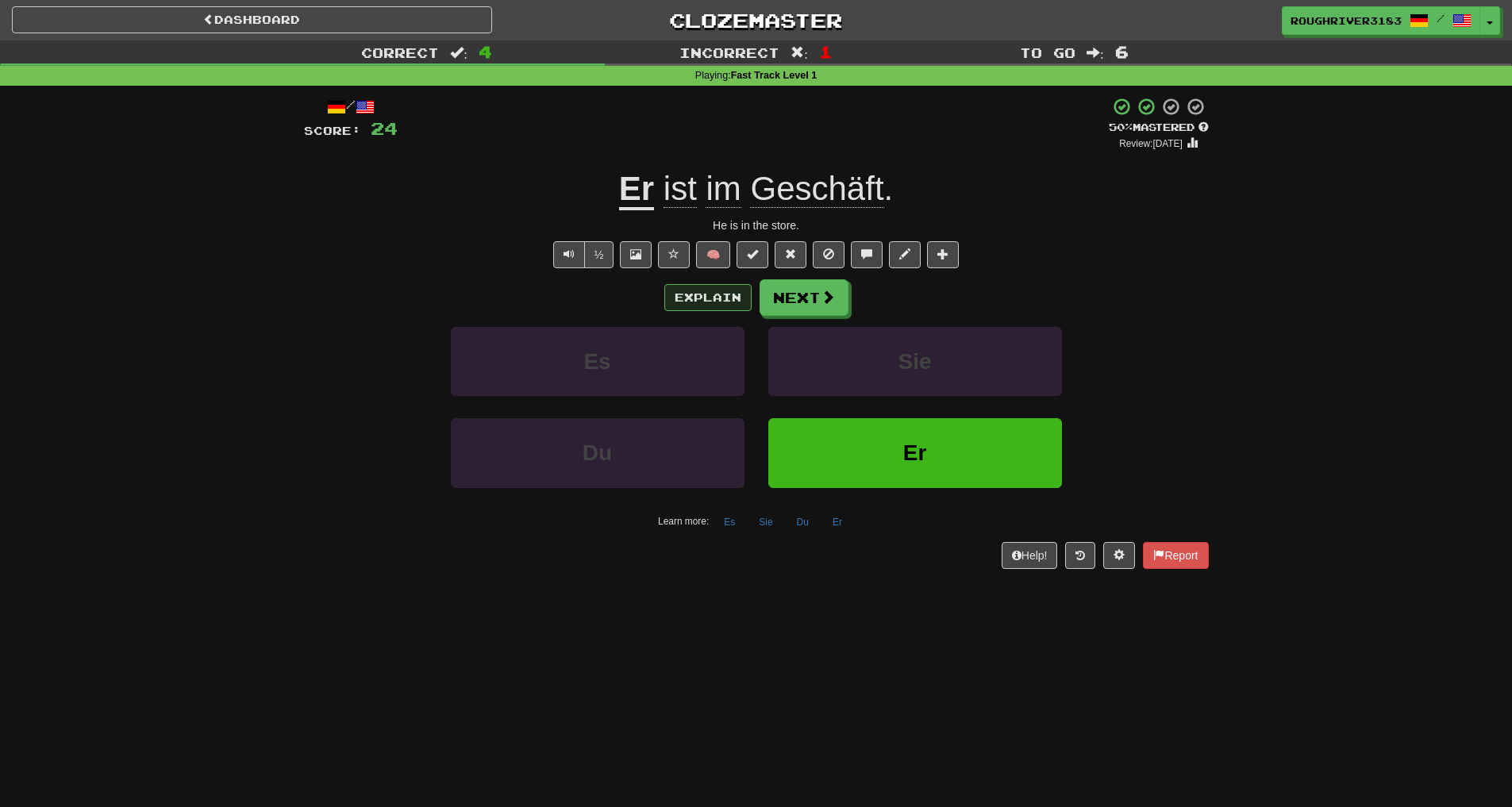
click at [695, 300] on button "Explain" at bounding box center [708, 297] width 88 height 27
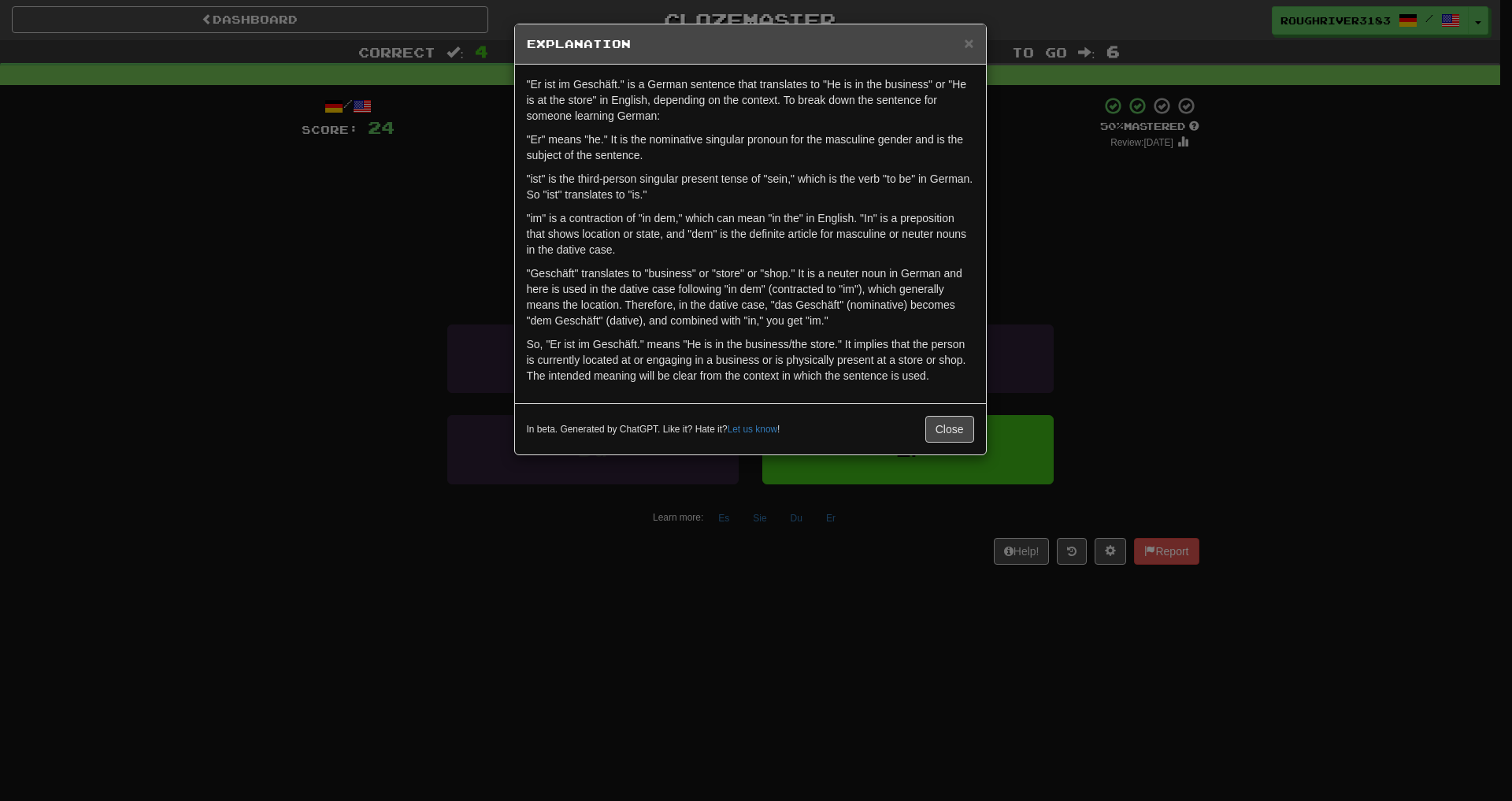
click at [365, 390] on div "× Explanation "Er ist im Geschäft." is a German sentence that translates to "He…" at bounding box center [756, 400] width 1512 height 801
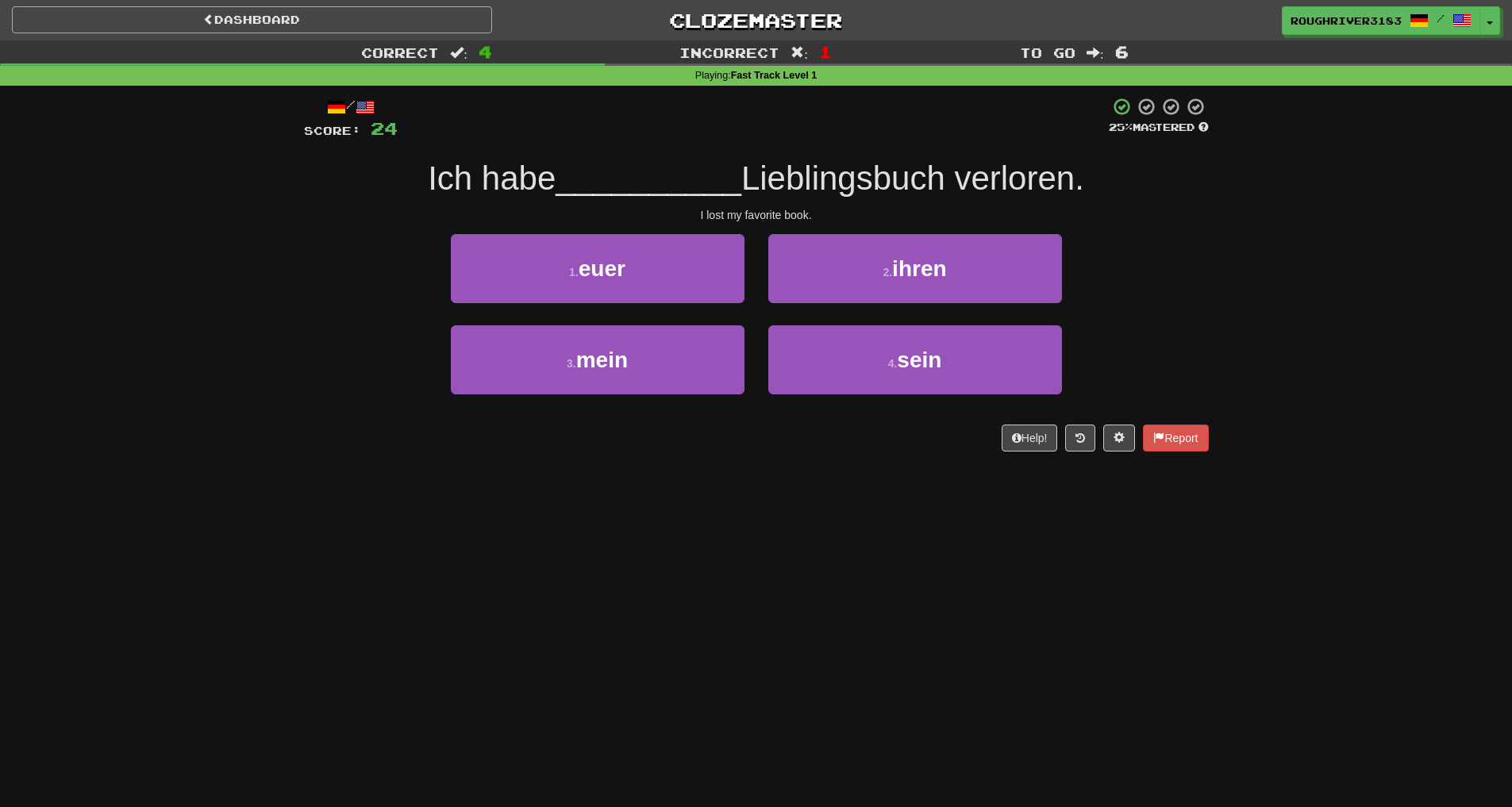
click at [252, 20] on link "Dashboard" at bounding box center [252, 19] width 480 height 27
